Goal: Task Accomplishment & Management: Manage account settings

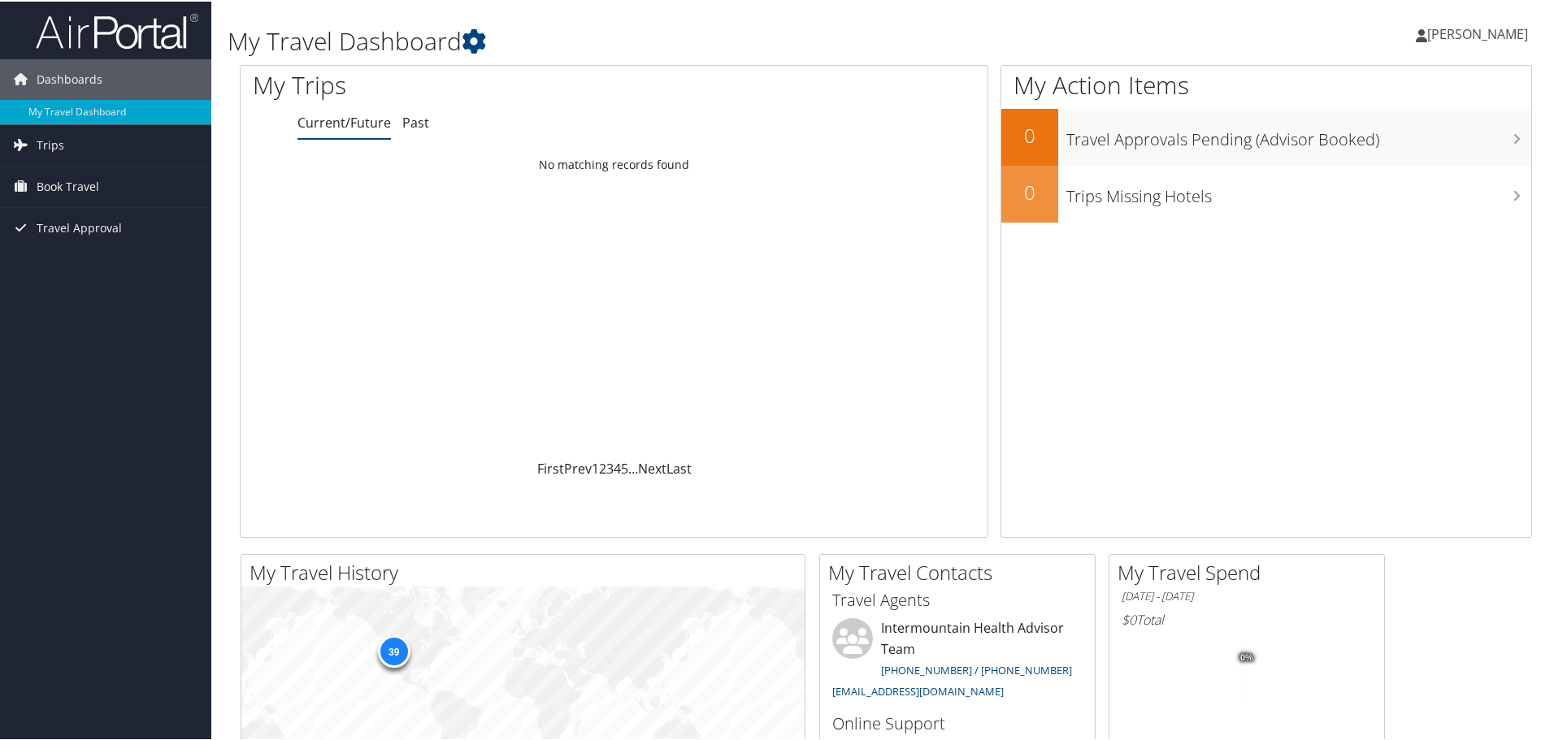
click at [1503, 31] on span "[PERSON_NAME]" at bounding box center [1477, 33] width 101 height 18
click at [1401, 91] on link "My Settings" at bounding box center [1434, 90] width 181 height 28
